Goal: Task Accomplishment & Management: Manage account settings

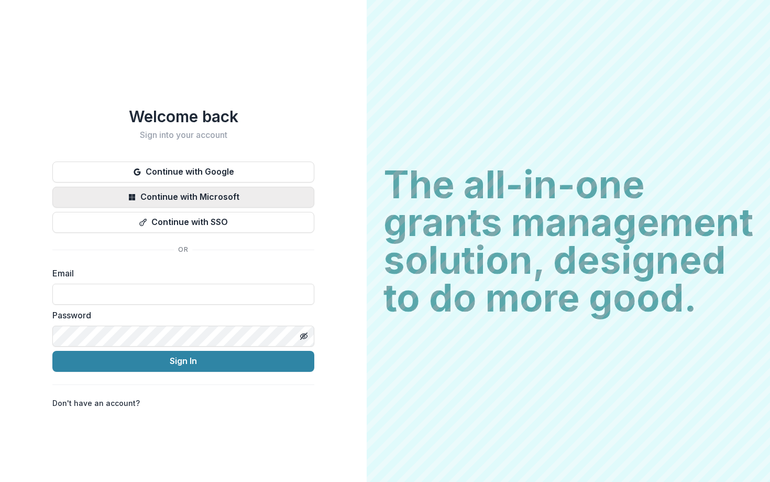
click at [253, 190] on button "Continue with Microsoft" at bounding box center [183, 197] width 262 height 21
click at [256, 194] on button "Continue with Microsoft" at bounding box center [183, 197] width 262 height 21
